Goal: Task Accomplishment & Management: Use online tool/utility

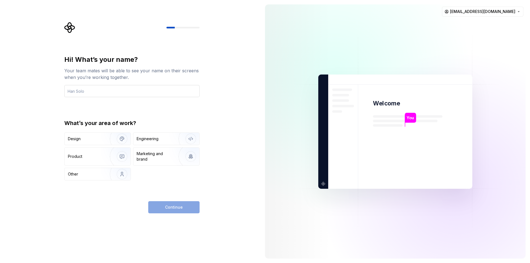
click at [136, 96] on input "text" at bounding box center [131, 91] width 135 height 12
type input "Ordep"
click at [156, 142] on div "Engineering" at bounding box center [166, 139] width 66 height 12
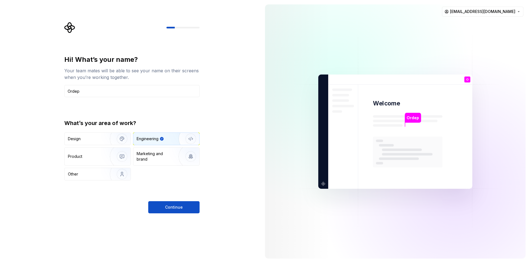
click at [112, 146] on div "Design Engineering Product Marketing and brand Other" at bounding box center [131, 157] width 135 height 48
click at [110, 145] on img "button" at bounding box center [118, 138] width 35 height 37
click at [152, 141] on div "Engineering" at bounding box center [148, 139] width 22 height 6
click at [169, 208] on span "Continue" at bounding box center [174, 208] width 18 height 6
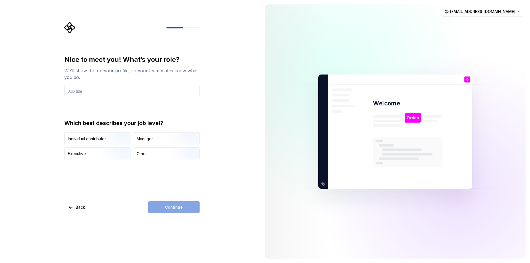
click at [169, 204] on div "Continue" at bounding box center [173, 207] width 51 height 12
click at [99, 95] on input "text" at bounding box center [131, 91] width 135 height 12
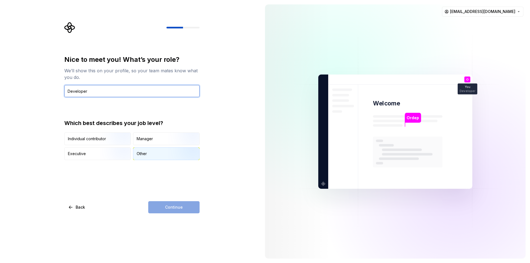
type input "Developer"
click at [144, 153] on div "Other" at bounding box center [142, 154] width 10 height 6
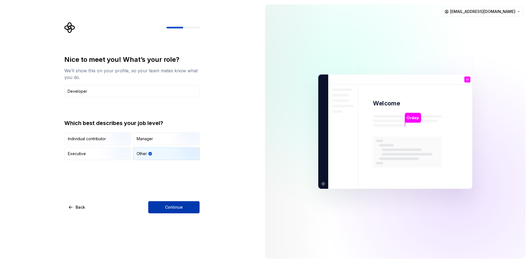
click at [182, 204] on button "Continue" at bounding box center [173, 207] width 51 height 12
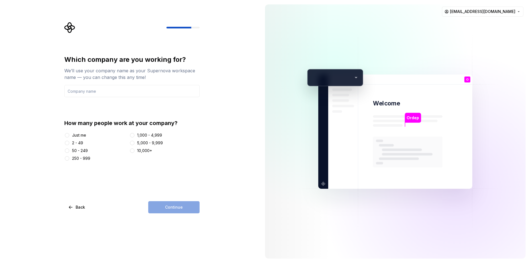
click at [79, 135] on div "Just me" at bounding box center [79, 136] width 14 height 6
click at [69, 135] on button "Just me" at bounding box center [67, 135] width 4 height 4
click at [101, 93] on input "text" at bounding box center [131, 91] width 135 height 12
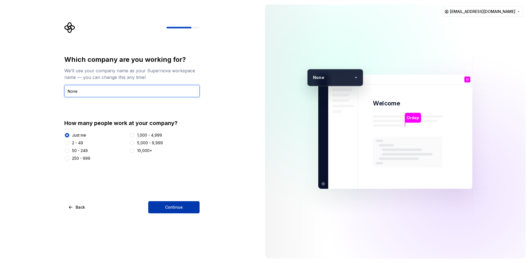
type input "None"
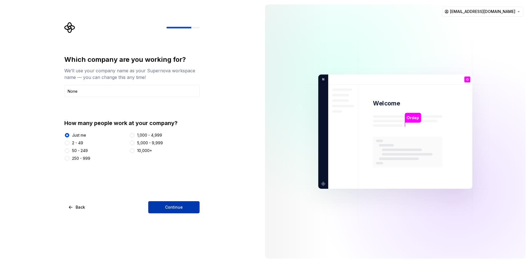
click at [171, 201] on button "Continue" at bounding box center [173, 207] width 51 height 12
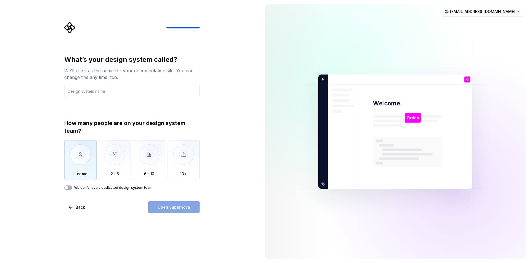
click at [86, 154] on img "button" at bounding box center [80, 158] width 32 height 37
click at [69, 189] on icon "button" at bounding box center [66, 187] width 4 height 3
click at [69, 189] on span "button" at bounding box center [69, 187] width 3 height 3
click at [69, 188] on button "We don't have a dedicated design system team" at bounding box center [68, 188] width 8 height 4
click at [144, 122] on div "How many people are on your design system team?" at bounding box center [131, 126] width 135 height 15
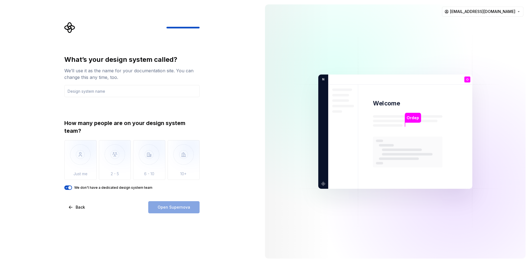
click at [175, 206] on div "Open Supernova" at bounding box center [173, 207] width 51 height 12
click at [119, 89] on input "text" at bounding box center [131, 91] width 135 height 12
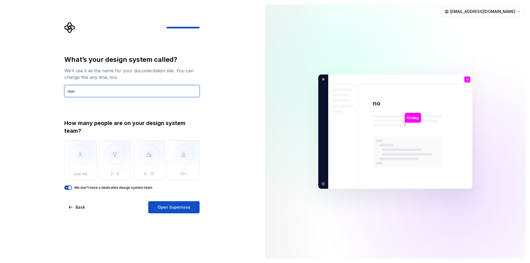
type input "none"
drag, startPoint x: 114, startPoint y: 92, endPoint x: 65, endPoint y: 93, distance: 48.6
click at [65, 93] on input "none" at bounding box center [131, 91] width 135 height 12
type input "supernova"
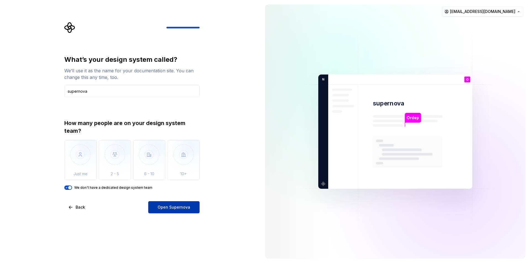
click at [187, 207] on span "Open Supernova" at bounding box center [174, 208] width 33 height 6
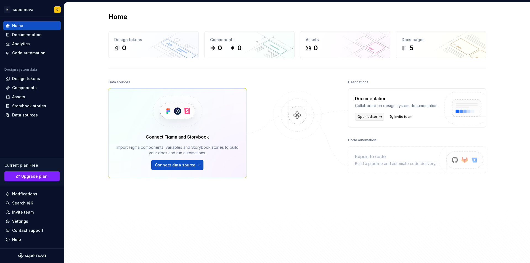
click at [374, 119] on span "Open editor" at bounding box center [368, 117] width 20 height 4
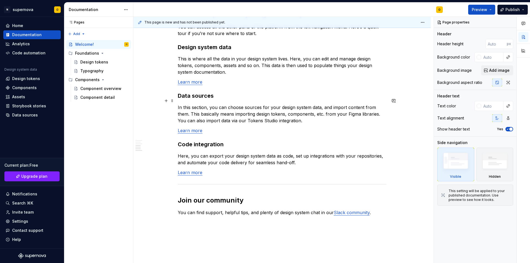
scroll to position [438, 0]
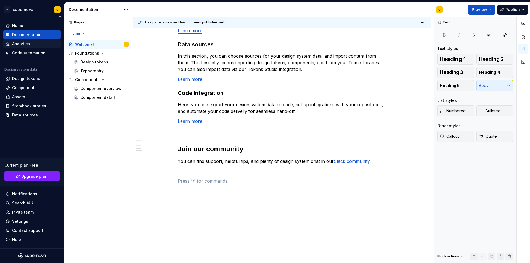
click at [28, 48] on div "Analytics" at bounding box center [31, 44] width 57 height 9
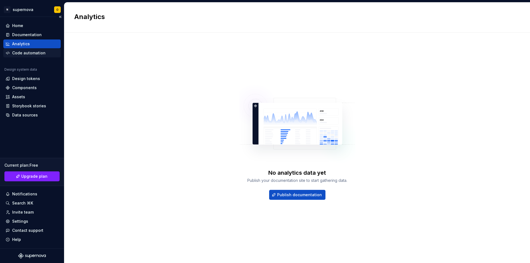
click at [39, 53] on div "Code automation" at bounding box center [28, 53] width 33 height 6
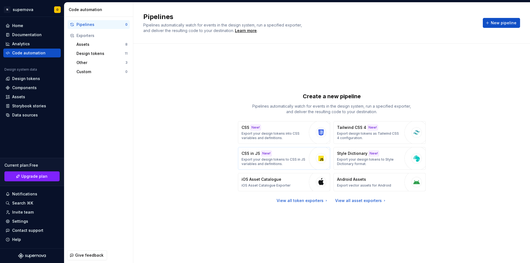
click at [307, 159] on button "CSS in JS New! Export your design tokens to CSS in JS variables and definitions." at bounding box center [284, 158] width 92 height 23
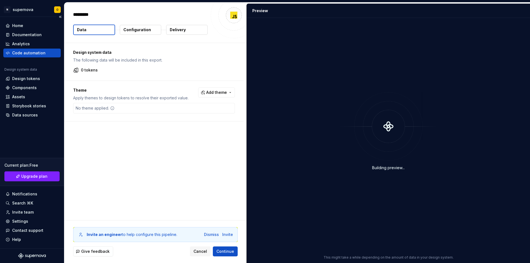
drag, startPoint x: 36, startPoint y: 58, endPoint x: 33, endPoint y: 57, distance: 3.0
click at [35, 58] on div "Home Documentation Analytics Code automation Design system data Design tokens C…" at bounding box center [31, 70] width 57 height 98
click at [28, 53] on div "Code automation" at bounding box center [28, 53] width 33 height 6
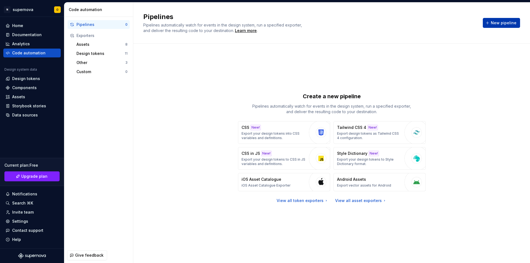
click at [500, 22] on span "New pipeline" at bounding box center [504, 23] width 26 height 6
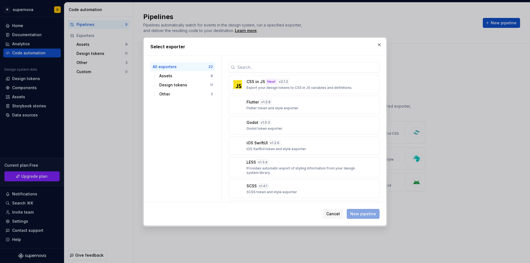
scroll to position [193, 0]
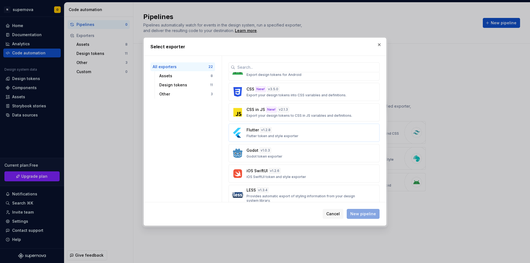
click at [252, 128] on p "Flutter" at bounding box center [253, 130] width 12 height 6
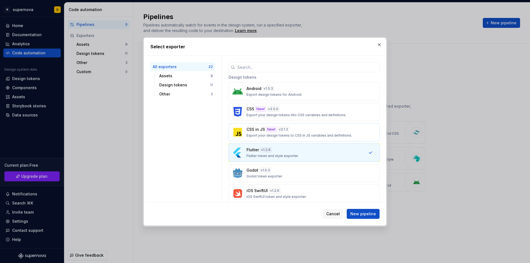
scroll to position [166, 0]
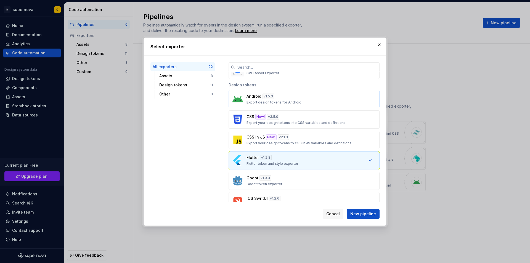
click at [252, 94] on p "Android" at bounding box center [254, 97] width 15 height 6
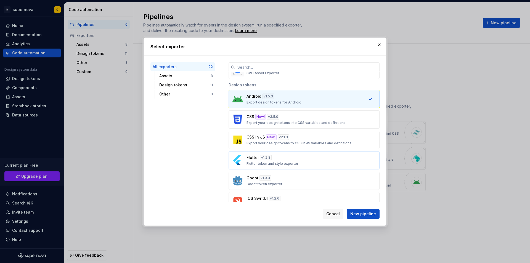
click at [253, 157] on p "Flutter" at bounding box center [253, 158] width 12 height 6
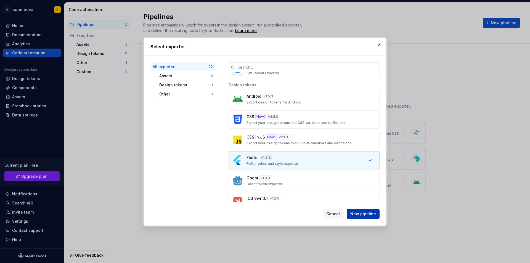
click at [368, 211] on span "New pipeline" at bounding box center [364, 214] width 26 height 6
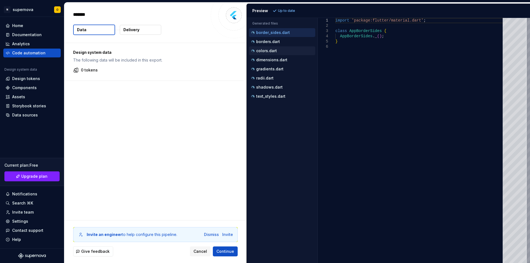
type textarea "*"
click at [135, 111] on div "Design system data The following data will be included in this export. 0 tokens" at bounding box center [155, 131] width 182 height 177
click at [142, 30] on button "Delivery" at bounding box center [140, 30] width 41 height 10
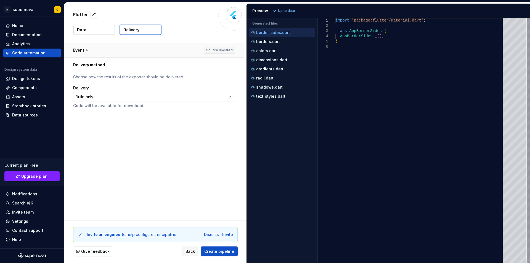
click at [87, 51] on button "button" at bounding box center [154, 50] width 180 height 14
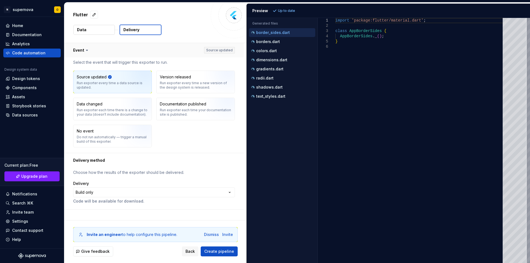
click at [87, 51] on icon at bounding box center [87, 51] width 6 height 6
click at [225, 252] on span "Create pipeline" at bounding box center [219, 252] width 30 height 6
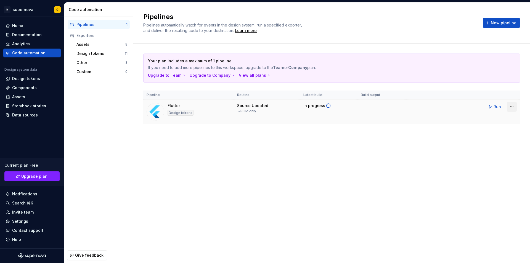
click at [512, 106] on html "N supernova O Home Documentation Analytics Code automation Design system data D…" at bounding box center [265, 131] width 530 height 263
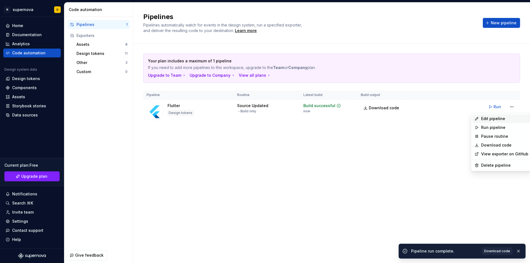
click at [504, 117] on div "Edit pipeline" at bounding box center [505, 119] width 47 height 6
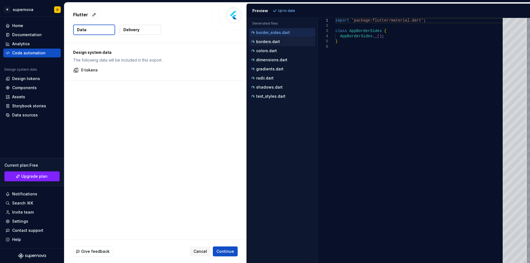
click at [279, 44] on p "borders.dart" at bounding box center [268, 42] width 24 height 4
click at [283, 48] on div "colors.dart" at bounding box center [282, 51] width 65 height 6
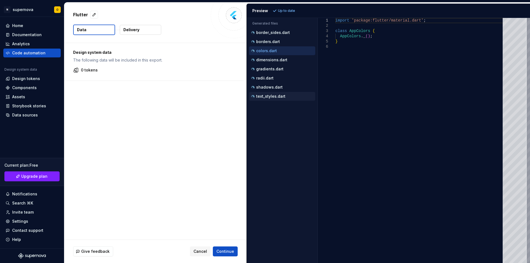
click at [280, 95] on p "text_styles.dart" at bounding box center [270, 96] width 29 height 4
type textarea "**********"
click at [145, 71] on div "0 tokens" at bounding box center [154, 70] width 162 height 6
